Goal: Task Accomplishment & Management: Manage account settings

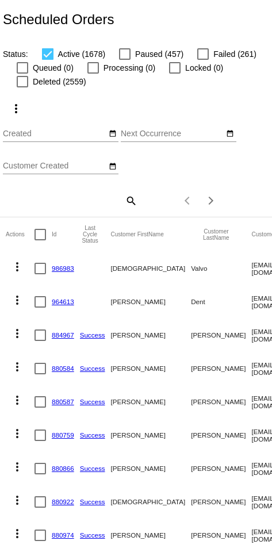
click at [125, 204] on mat-icon "search" at bounding box center [131, 201] width 14 height 18
click at [97, 200] on input "Search" at bounding box center [70, 198] width 135 height 9
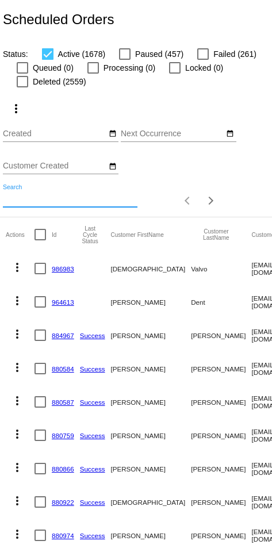
click at [85, 200] on input "Search" at bounding box center [70, 198] width 135 height 9
paste input "me.denise94@gmail.com"
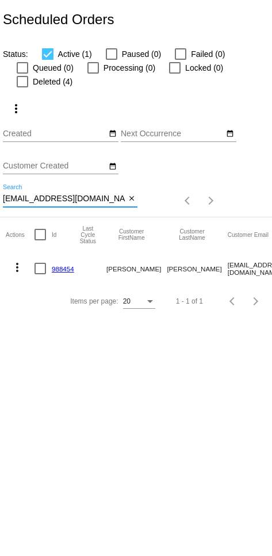
type input "me.denise94@gmail.com"
click at [21, 269] on mat-icon "more_vert" at bounding box center [17, 268] width 14 height 14
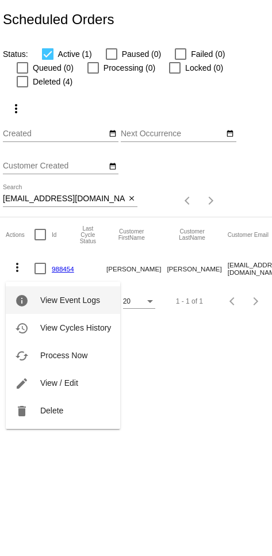
click at [70, 412] on button "delete Delete" at bounding box center [63, 411] width 114 height 28
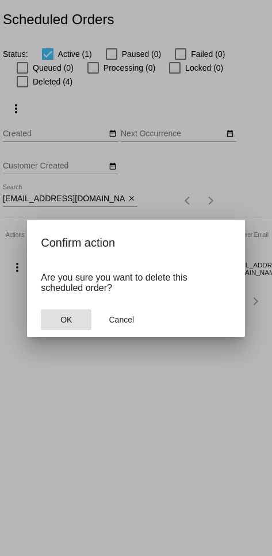
click at [72, 320] on button "OK" at bounding box center [66, 319] width 51 height 21
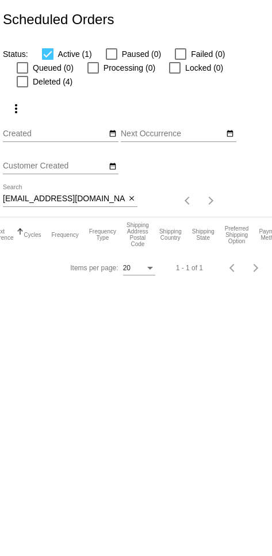
scroll to position [0, 295]
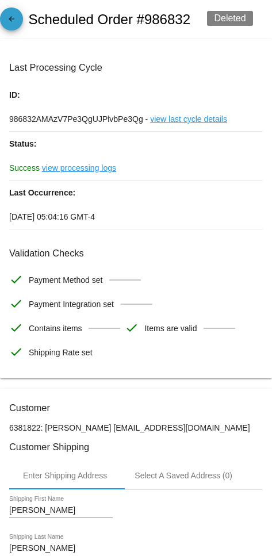
click at [11, 28] on mat-icon "arrow_back" at bounding box center [12, 22] width 14 height 14
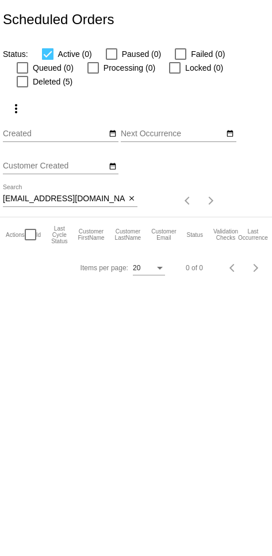
click at [89, 204] on input "me.denise94@gmail.com" at bounding box center [64, 198] width 123 height 9
paste input "986832"
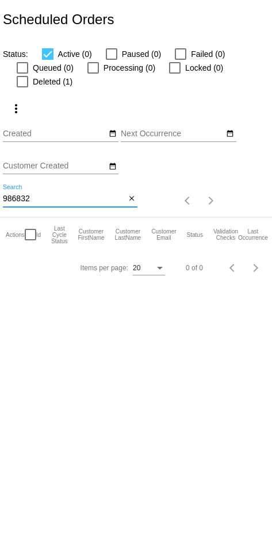
type input "986832"
click at [125, 204] on mat-icon "close" at bounding box center [132, 198] width 8 height 9
click at [125, 204] on mat-icon "search" at bounding box center [131, 201] width 14 height 18
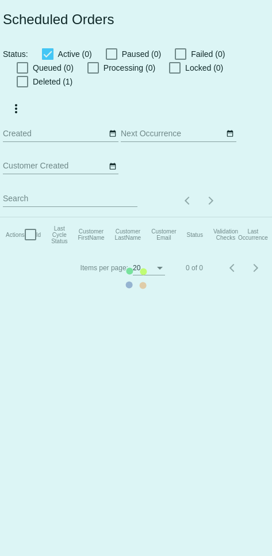
click at [101, 217] on mat-table "Actions Id Last Cycle Status Customer FirstName Customer LastName Customer Emai…" at bounding box center [250, 234] width 500 height 35
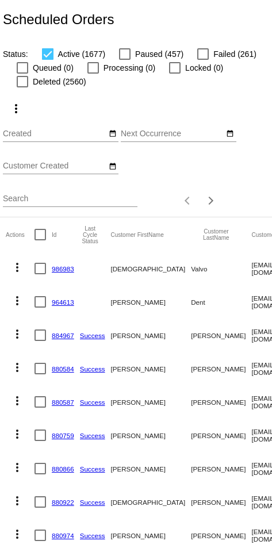
click at [104, 202] on input "Search" at bounding box center [70, 198] width 135 height 9
click at [91, 204] on input "Search" at bounding box center [70, 198] width 135 height 9
paste input "[EMAIL_ADDRESS][DOMAIN_NAME]"
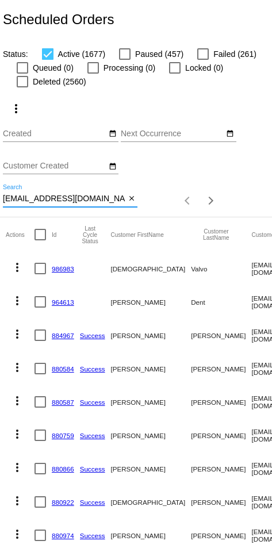
type input "[EMAIL_ADDRESS][DOMAIN_NAME]"
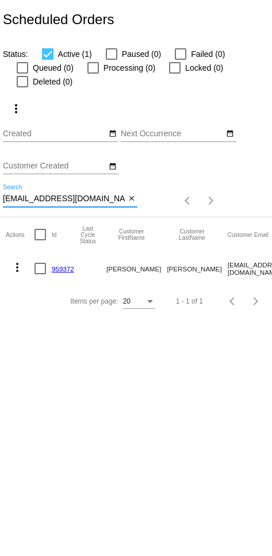
click at [65, 270] on link "959372" at bounding box center [63, 268] width 22 height 7
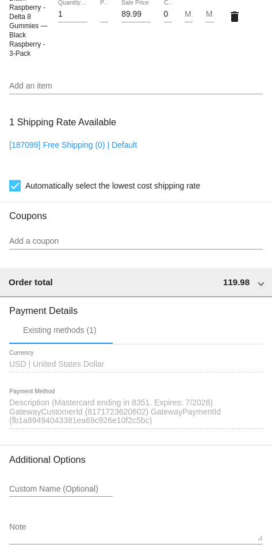
scroll to position [907, 0]
click at [125, 286] on span at bounding box center [261, 282] width 5 height 10
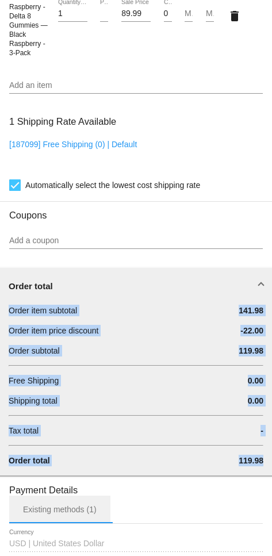
copy div "Order item subtotal 141.98 Order item price discount -22.00 Order subtotal 119.…"
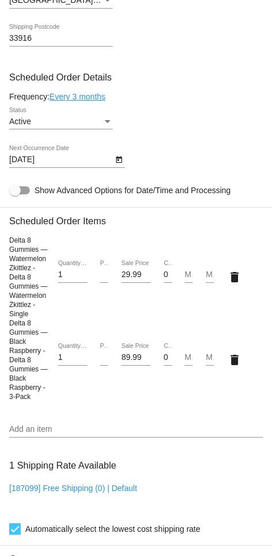
scroll to position [564, 0]
click at [104, 279] on input "39.99" at bounding box center [104, 274] width 8 height 9
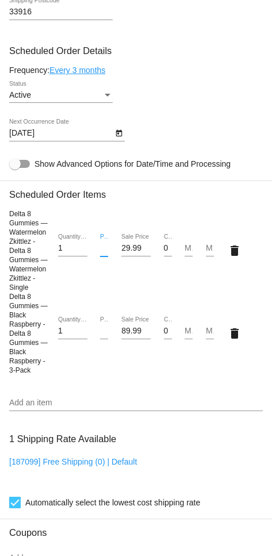
click at [124, 308] on mat-card "Customer 6803677: [PERSON_NAME] [EMAIL_ADDRESS][DOMAIN_NAME] Customer Shipping …" at bounding box center [136, 364] width 272 height 1482
click at [106, 336] on input "101.99" at bounding box center [104, 331] width 8 height 9
click at [108, 336] on input "101.99" at bounding box center [104, 331] width 8 height 9
